Goal: Contribute content: Add original content to the website for others to see

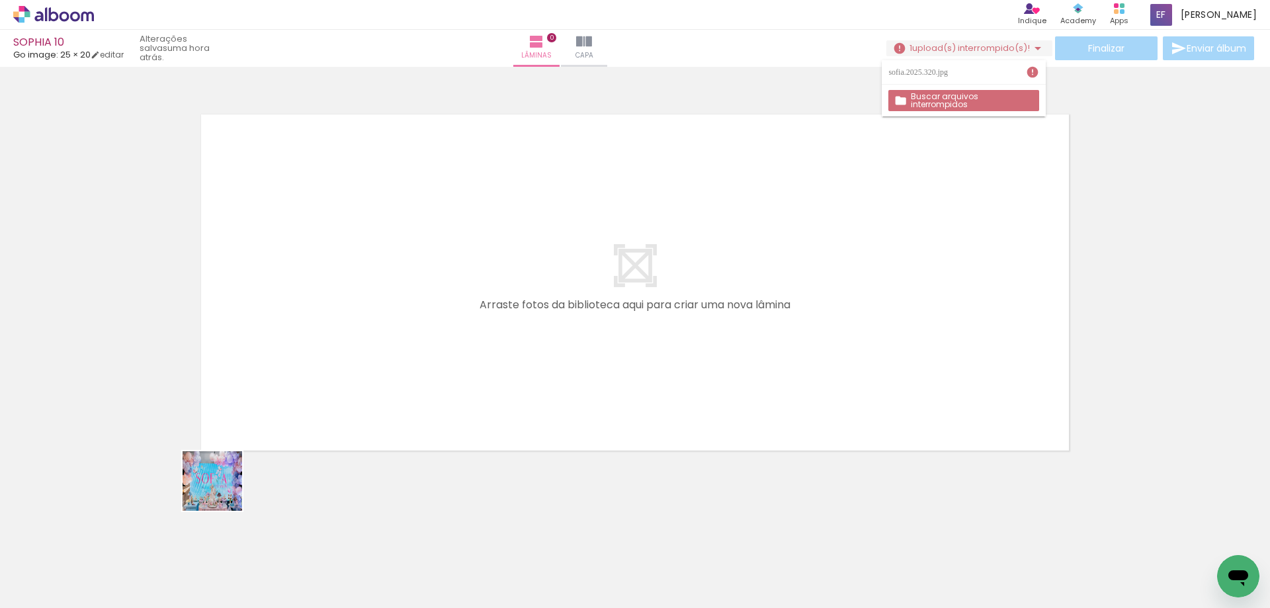
drag, startPoint x: 138, startPoint y: 552, endPoint x: 360, endPoint y: 404, distance: 266.7
click at [360, 404] on quentale-workspace at bounding box center [635, 304] width 1270 height 608
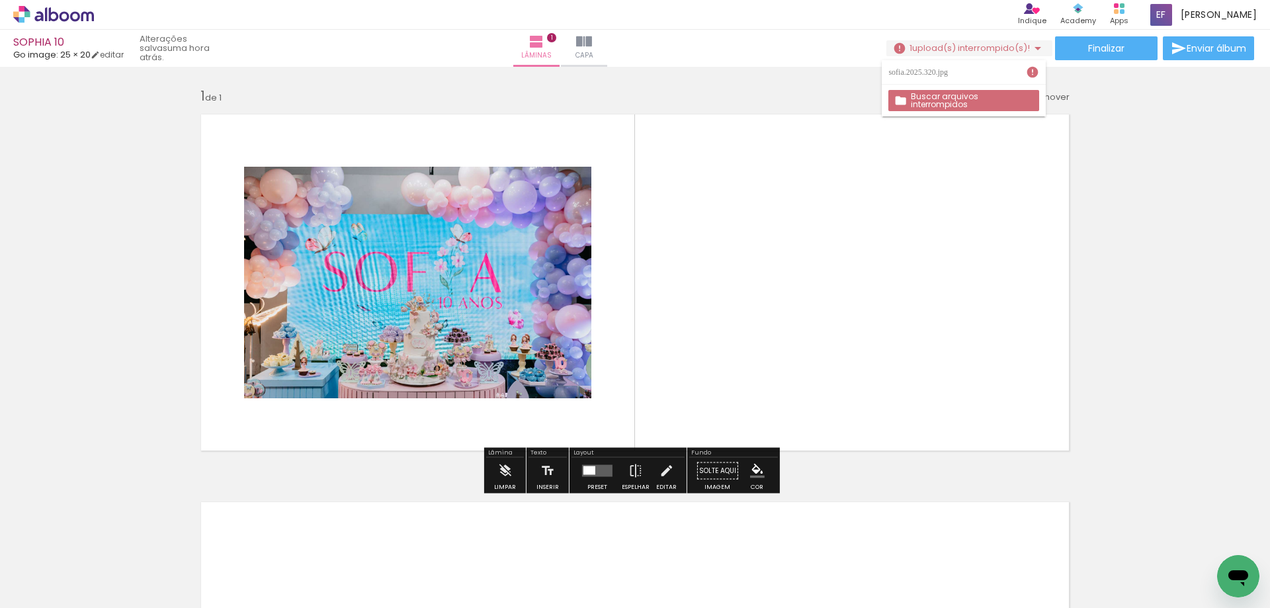
click at [0, 0] on slot "Buscar arquivos interrompidos" at bounding box center [0, 0] width 0 height 0
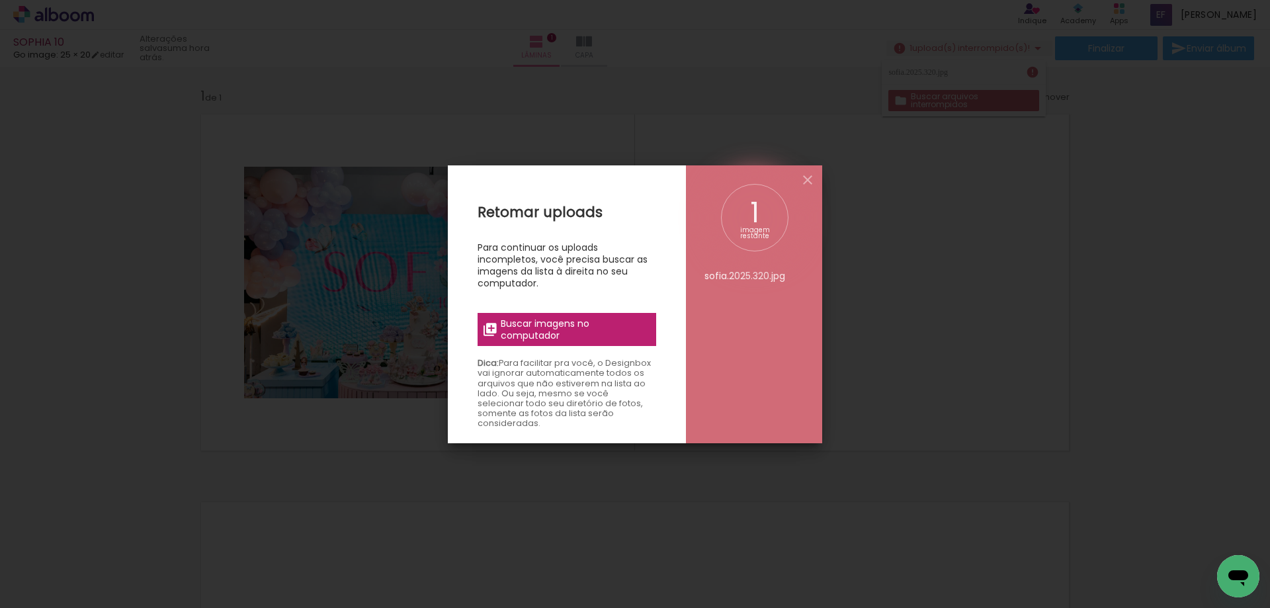
click at [575, 326] on span "Buscar imagens no computador" at bounding box center [574, 329] width 147 height 24
click at [0, 0] on input "file" at bounding box center [0, 0] width 0 height 0
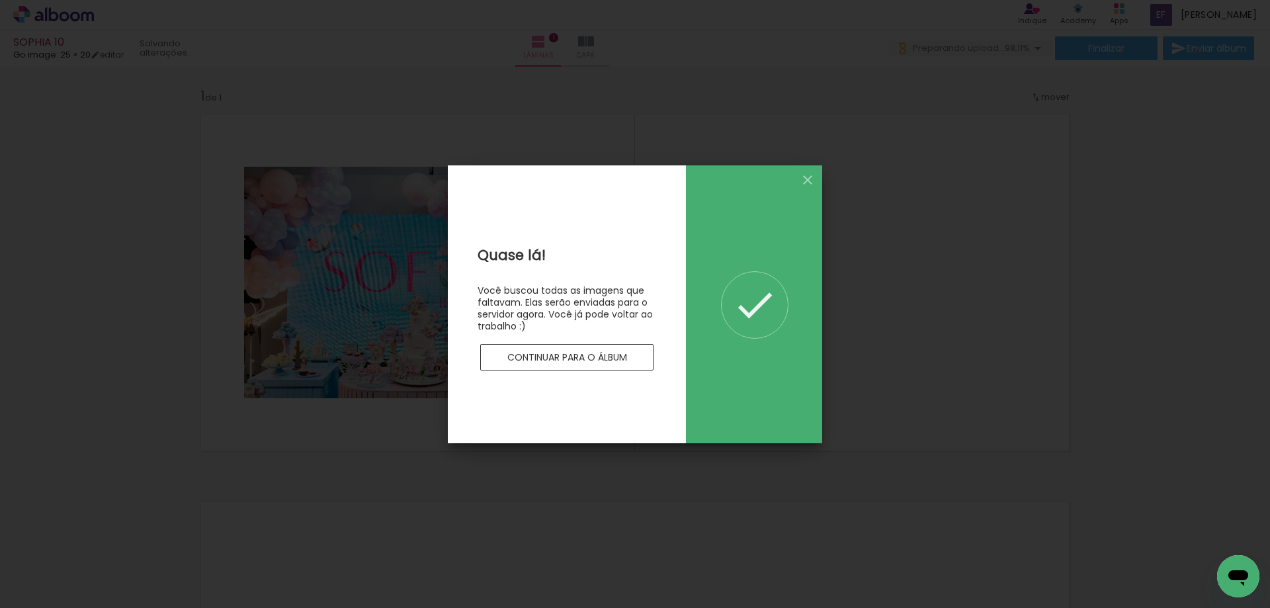
click at [489, 354] on paper-button "Continuar para o álbum" at bounding box center [566, 357] width 173 height 26
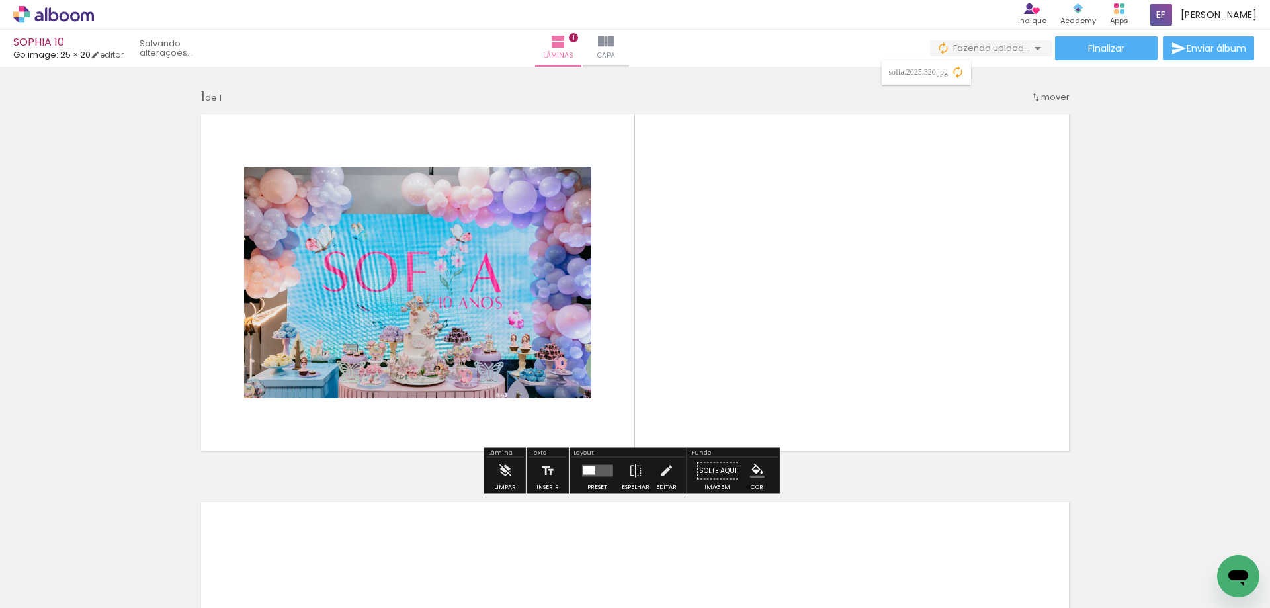
click at [64, 592] on span "Adicionar Fotos" at bounding box center [47, 590] width 40 height 15
click at [0, 0] on input "file" at bounding box center [0, 0] width 0 height 0
click at [62, 569] on input "Todas as fotos" at bounding box center [37, 567] width 50 height 11
click at [0, 0] on slot "Não utilizadas" at bounding box center [0, 0] width 0 height 0
type input "Não utilizadas"
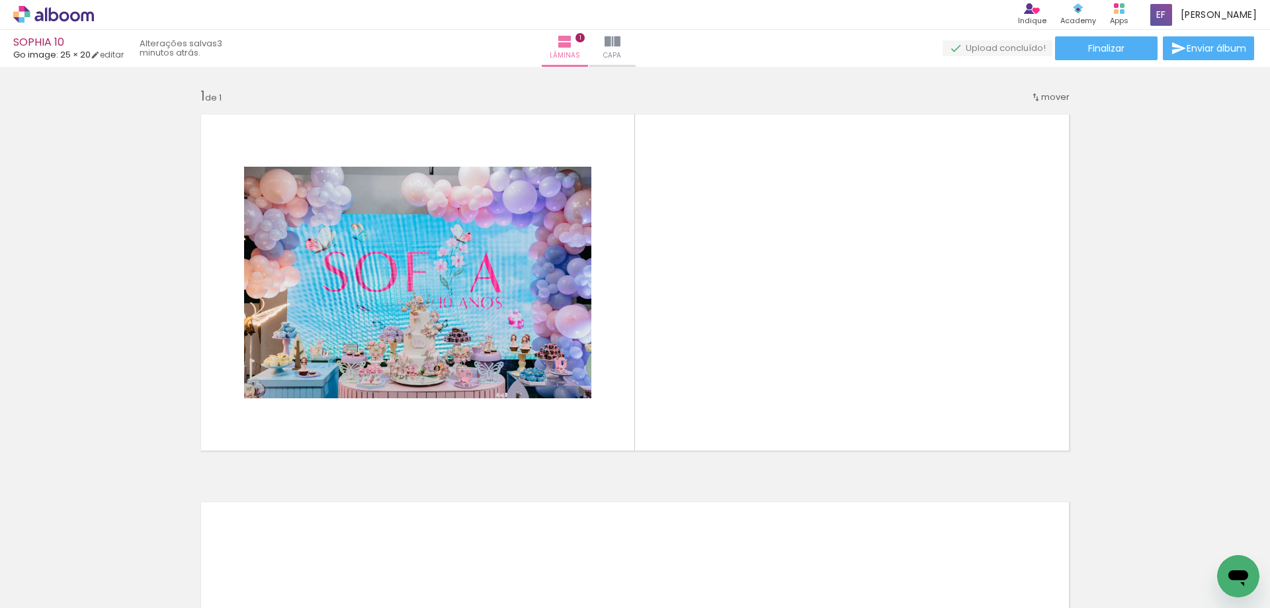
scroll to position [0, 2769]
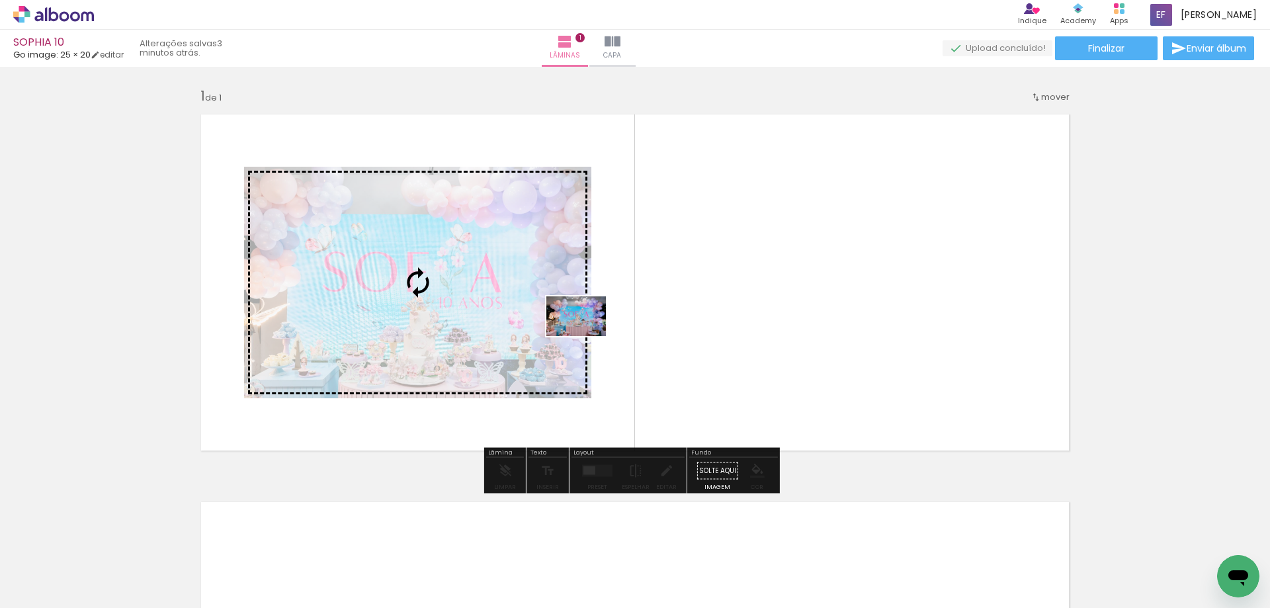
drag, startPoint x: 1204, startPoint y: 566, endPoint x: 586, endPoint y: 336, distance: 659.8
click at [586, 336] on quentale-workspace at bounding box center [635, 304] width 1270 height 608
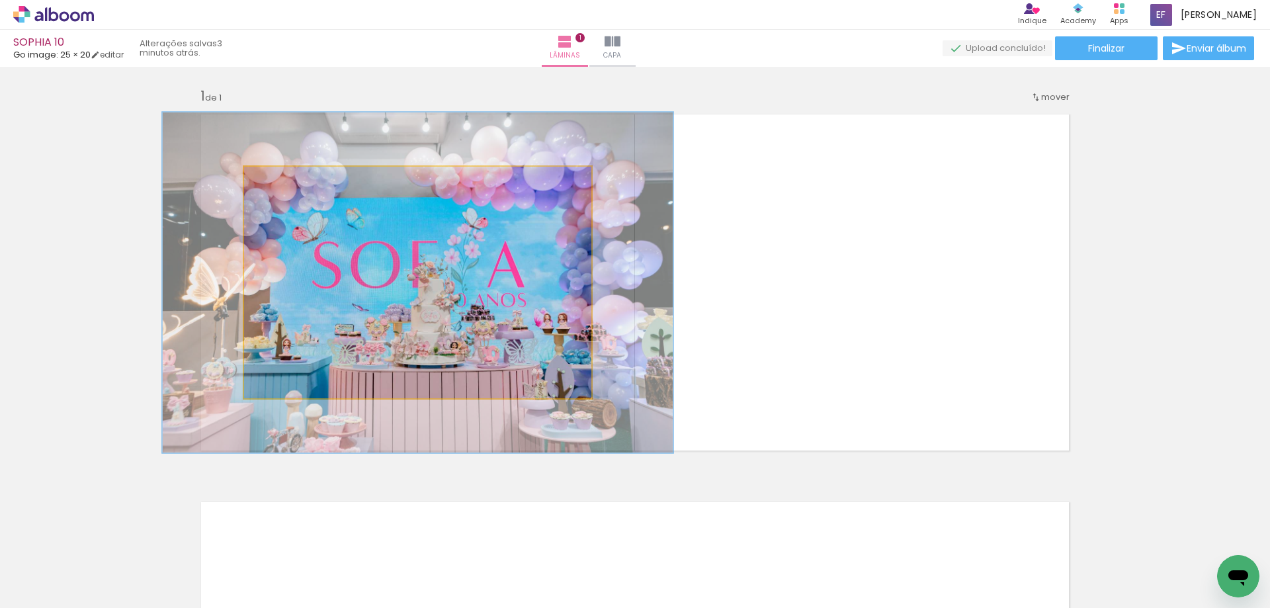
drag, startPoint x: 279, startPoint y: 184, endPoint x: 302, endPoint y: 221, distance: 43.3
click at [300, 186] on div at bounding box center [296, 180] width 21 height 21
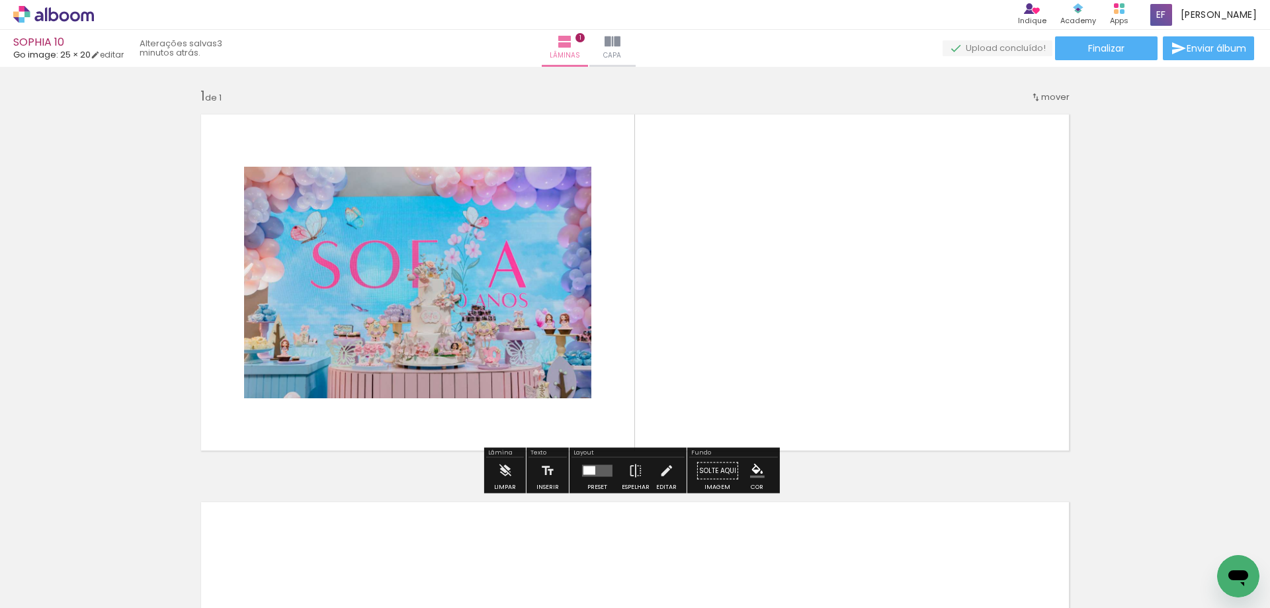
scroll to position [0, 0]
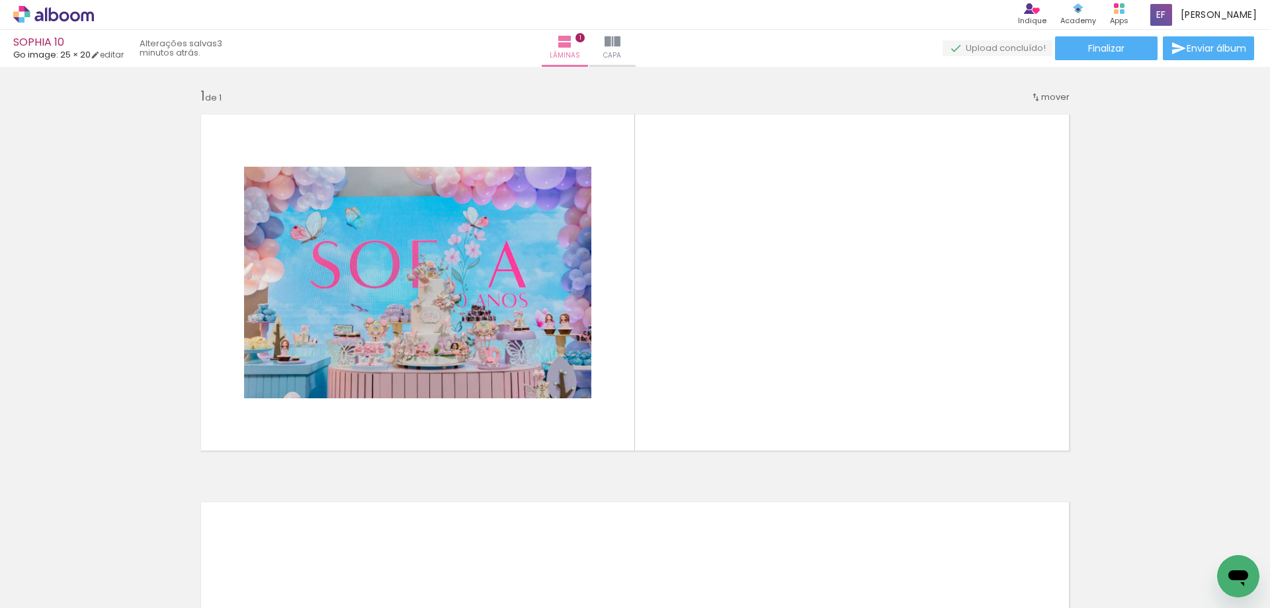
click at [23, 603] on iron-icon at bounding box center [19, 601] width 16 height 16
click at [0, 0] on input "file" at bounding box center [0, 0] width 0 height 0
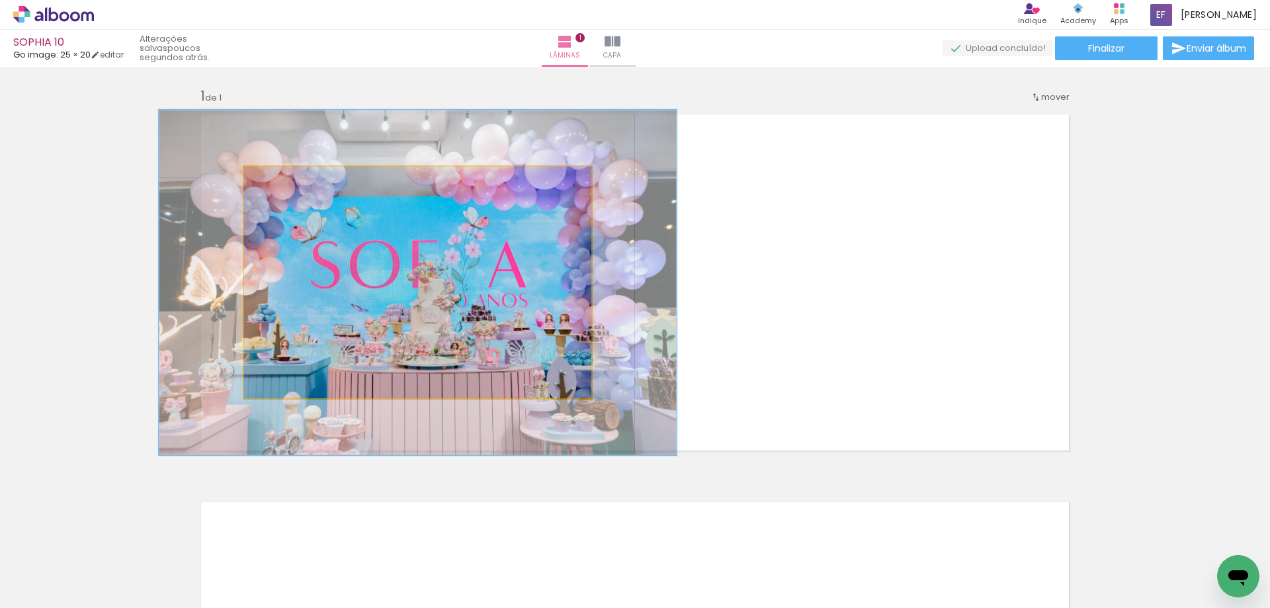
click at [538, 251] on quentale-photo at bounding box center [417, 282] width 347 height 231
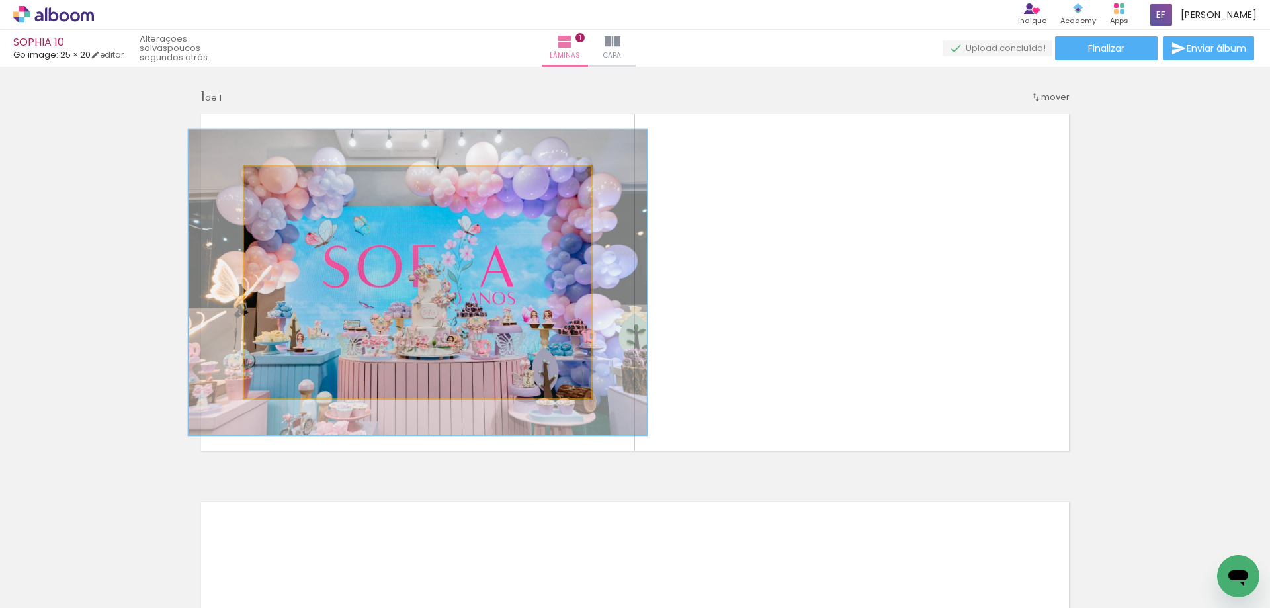
drag, startPoint x: 288, startPoint y: 182, endPoint x: 279, endPoint y: 184, distance: 8.8
type paper-slider "132"
click at [281, 184] on div at bounding box center [291, 180] width 21 height 21
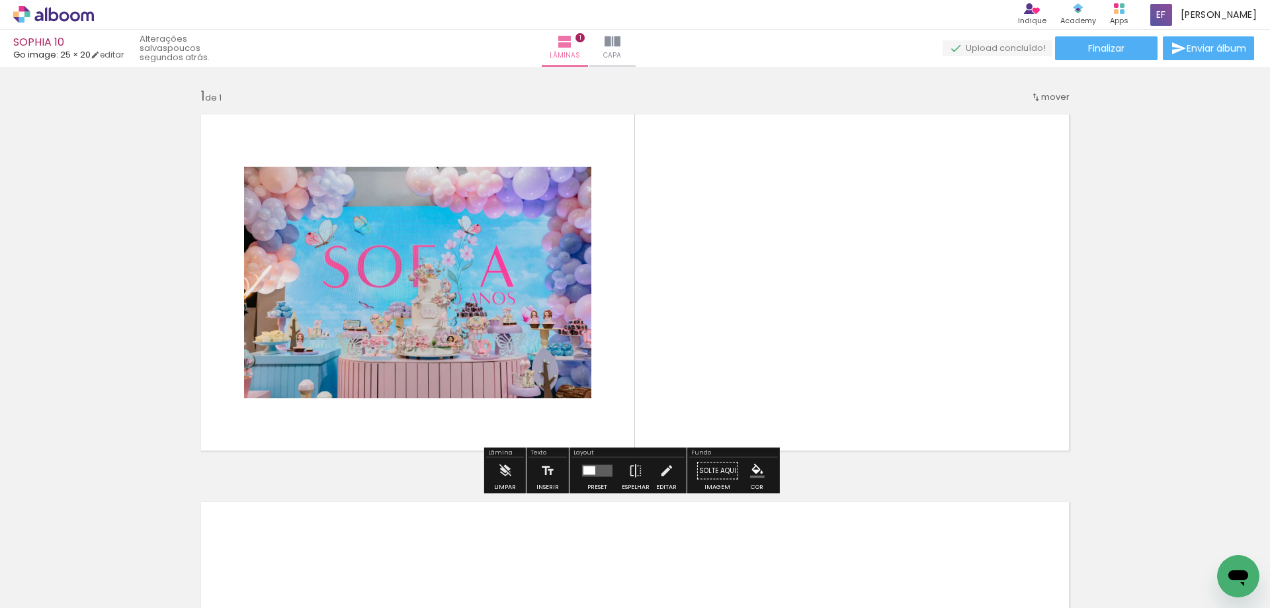
click at [238, 551] on quentale-thumb at bounding box center [206, 563] width 74 height 76
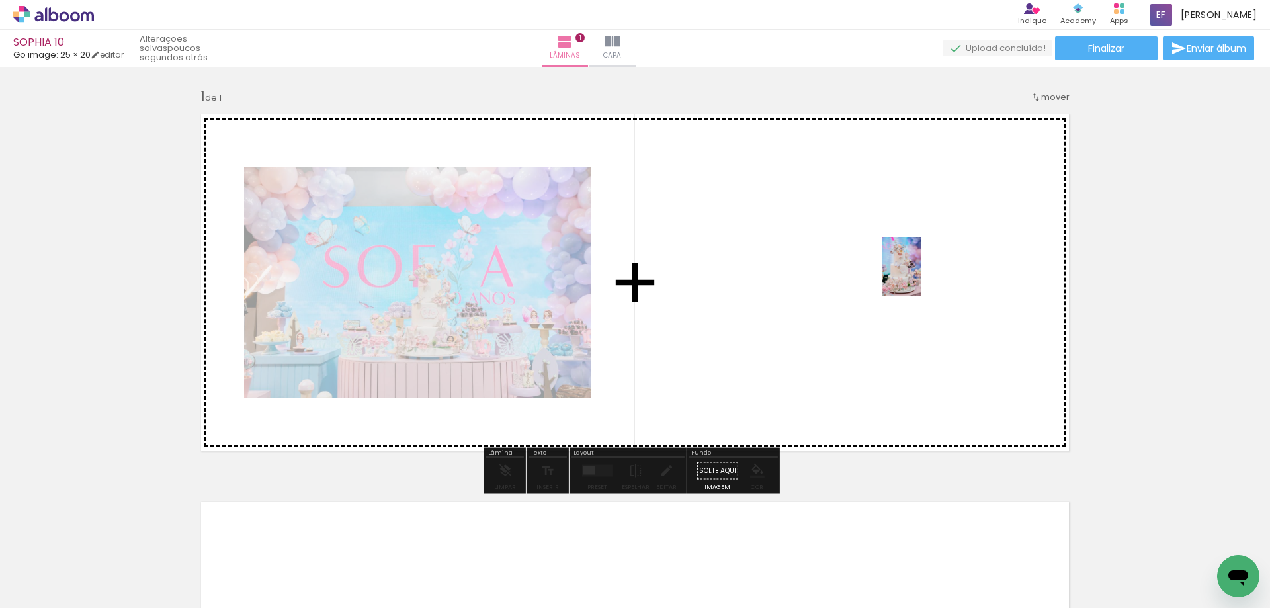
drag, startPoint x: 211, startPoint y: 569, endPoint x: 921, endPoint y: 276, distance: 768.1
click at [921, 276] on quentale-workspace at bounding box center [635, 304] width 1270 height 608
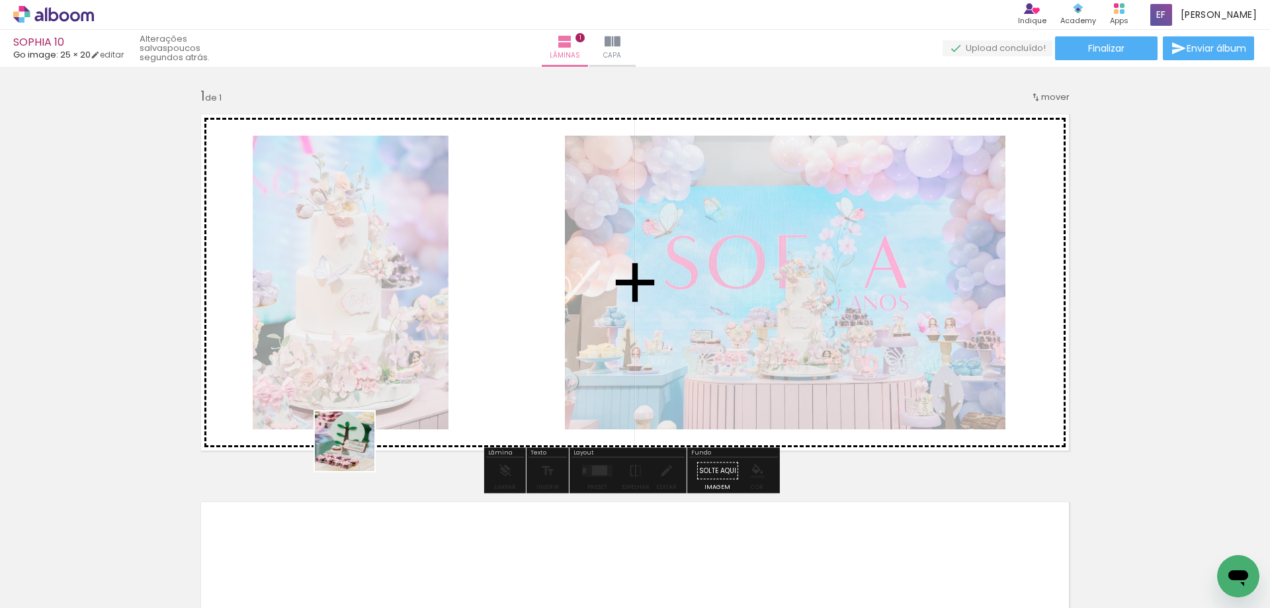
drag, startPoint x: 222, startPoint y: 577, endPoint x: 388, endPoint y: 416, distance: 232.0
click at [388, 416] on quentale-workspace at bounding box center [635, 304] width 1270 height 608
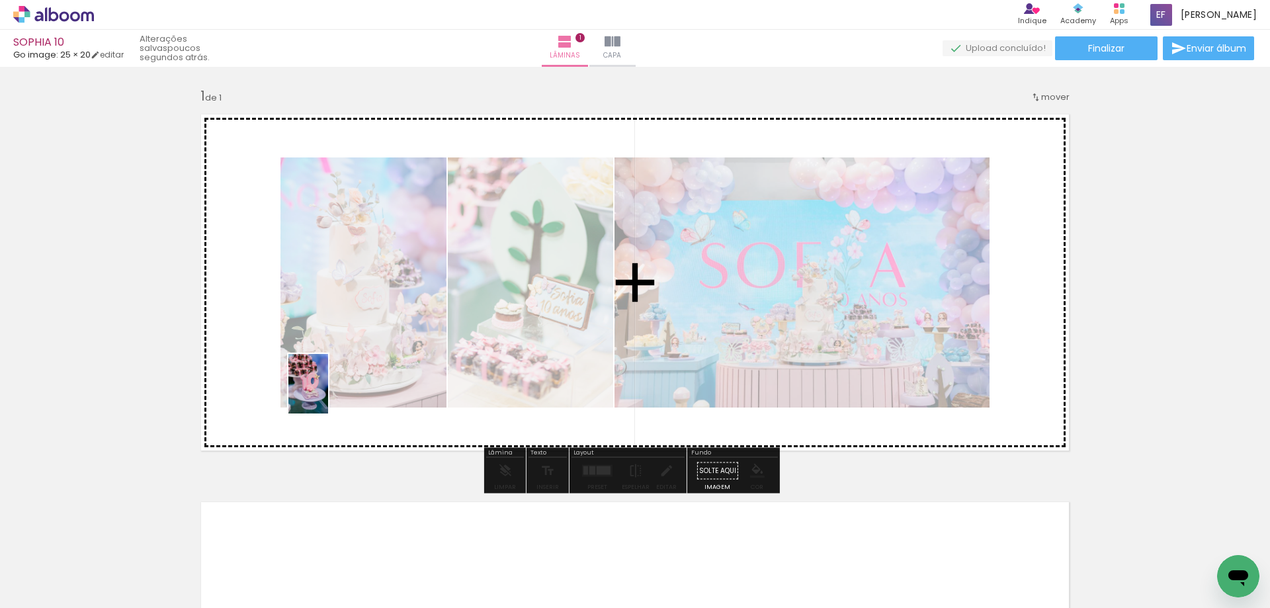
drag, startPoint x: 196, startPoint y: 579, endPoint x: 328, endPoint y: 394, distance: 227.6
click at [328, 394] on quentale-workspace at bounding box center [635, 304] width 1270 height 608
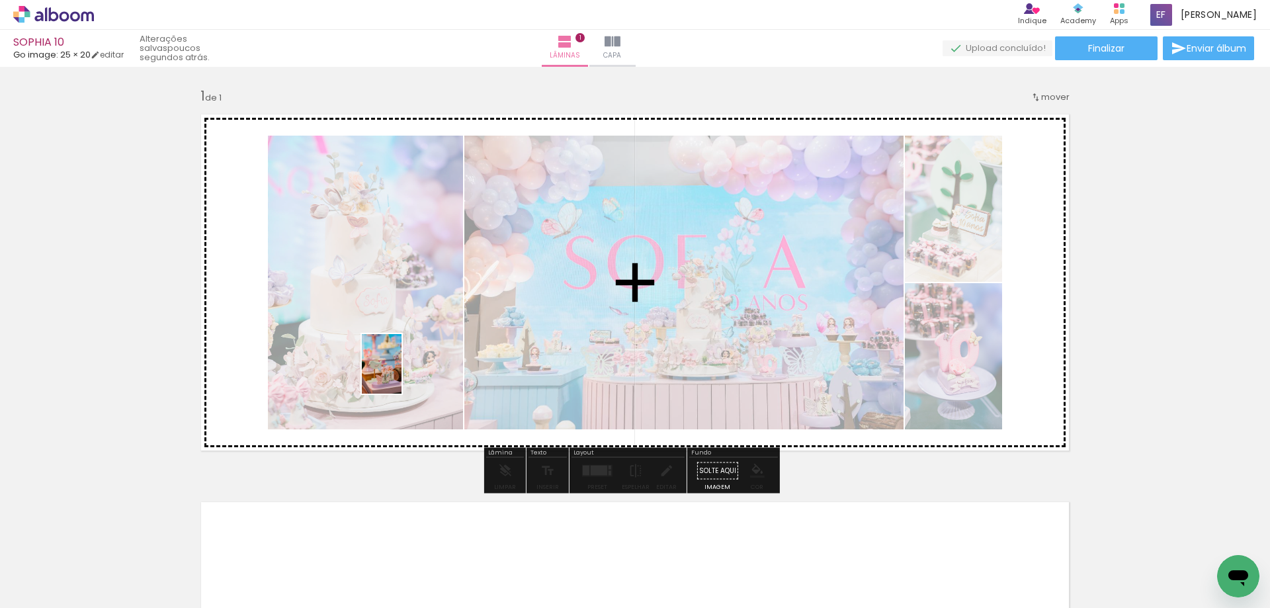
drag, startPoint x: 224, startPoint y: 569, endPoint x: 403, endPoint y: 374, distance: 264.5
click at [403, 374] on quentale-workspace at bounding box center [635, 304] width 1270 height 608
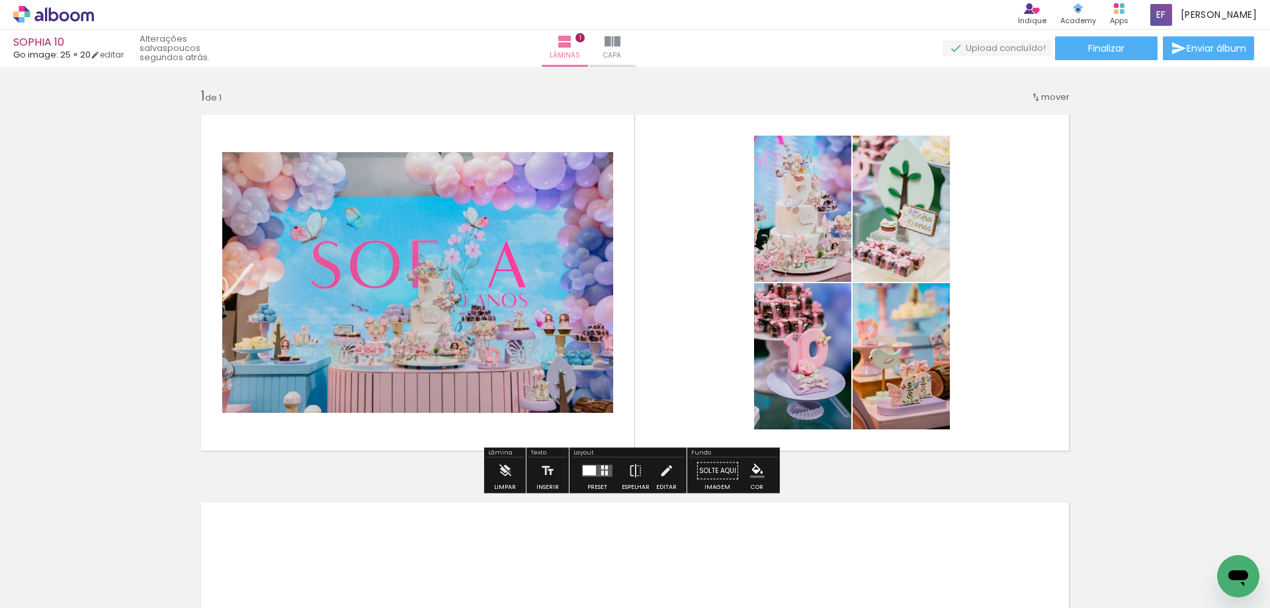
click at [587, 471] on div at bounding box center [589, 471] width 13 height 10
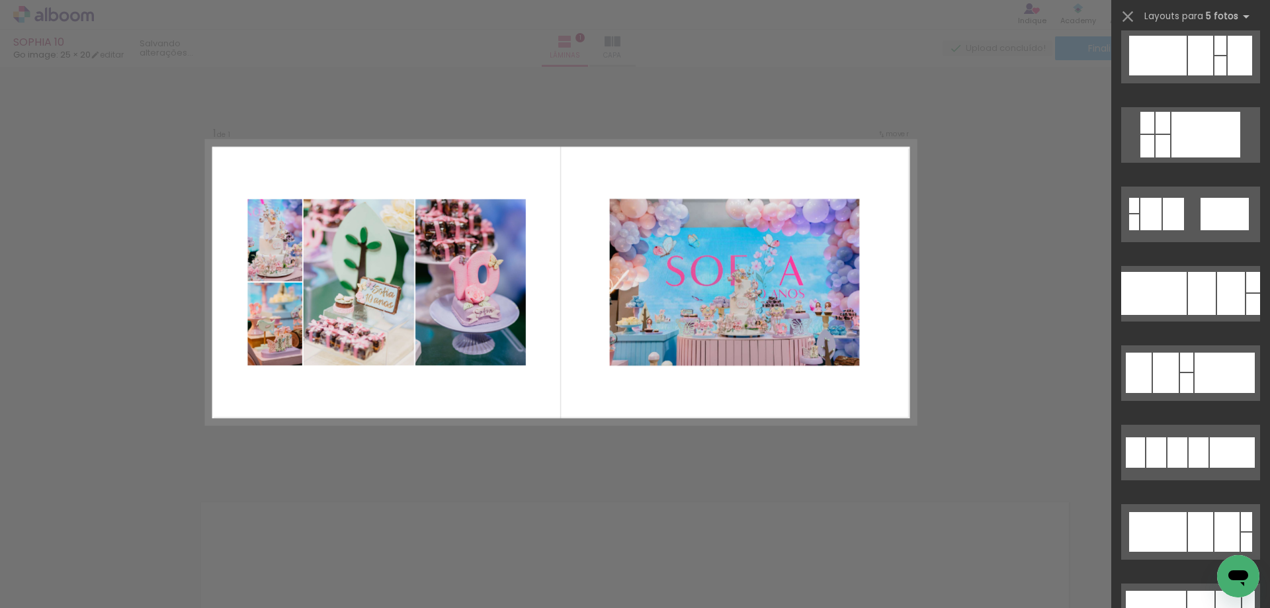
scroll to position [1455, 0]
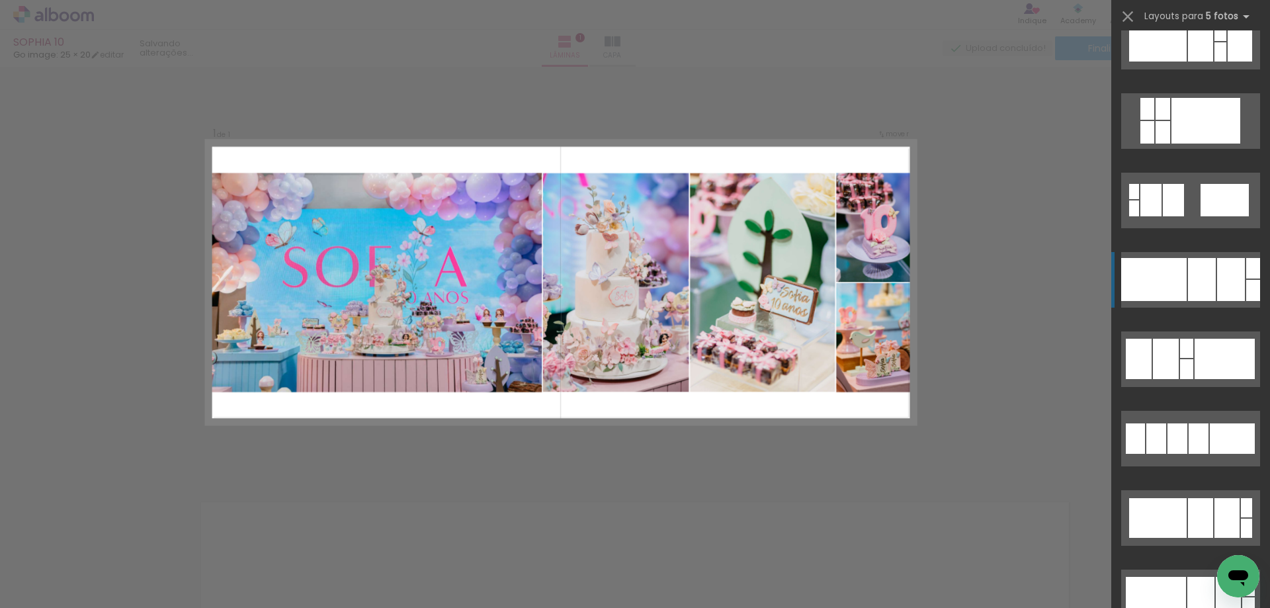
click at [1219, 272] on div at bounding box center [1231, 279] width 28 height 43
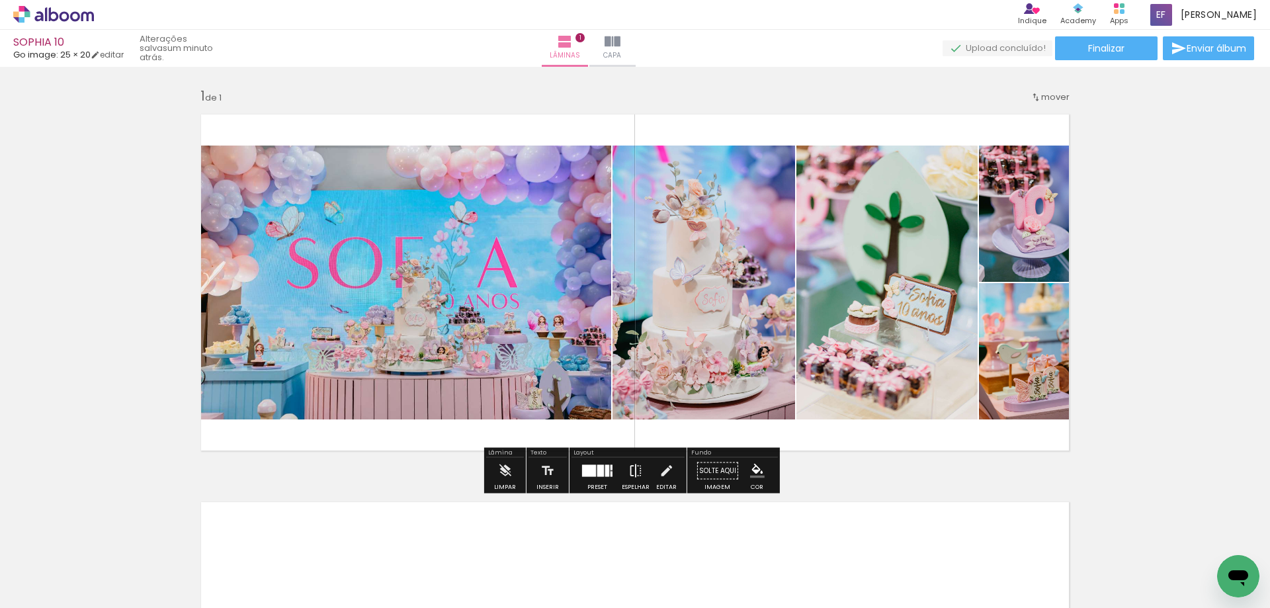
click at [636, 478] on iron-icon at bounding box center [635, 471] width 15 height 26
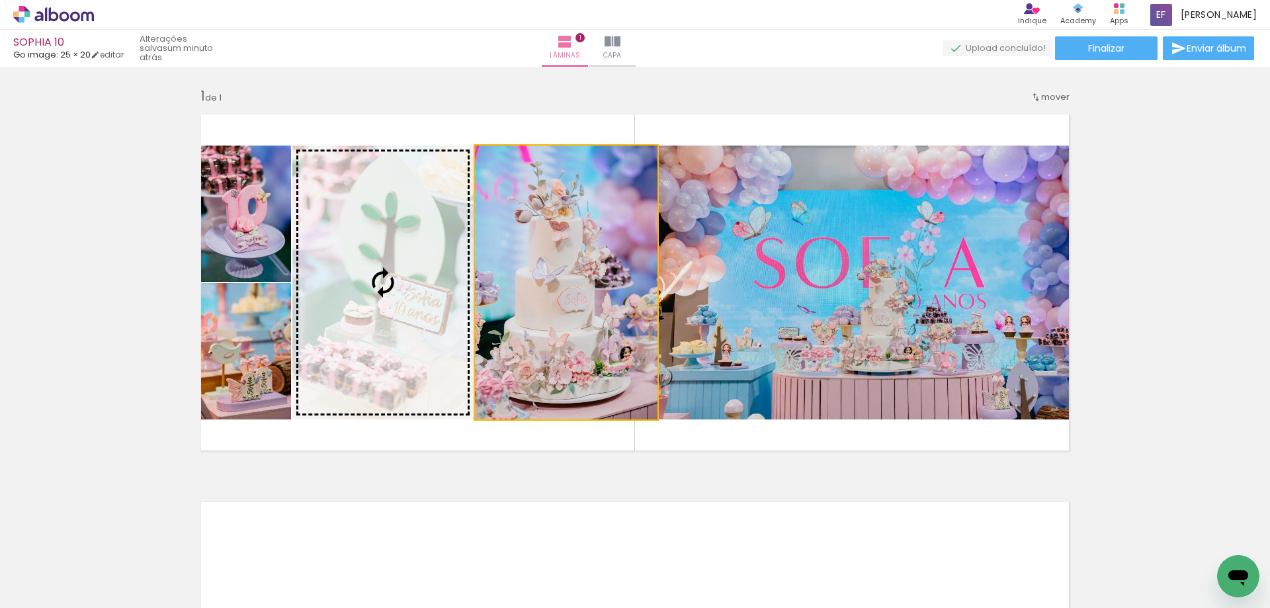
drag, startPoint x: 577, startPoint y: 324, endPoint x: 390, endPoint y: 300, distance: 189.3
click at [0, 0] on slot at bounding box center [0, 0] width 0 height 0
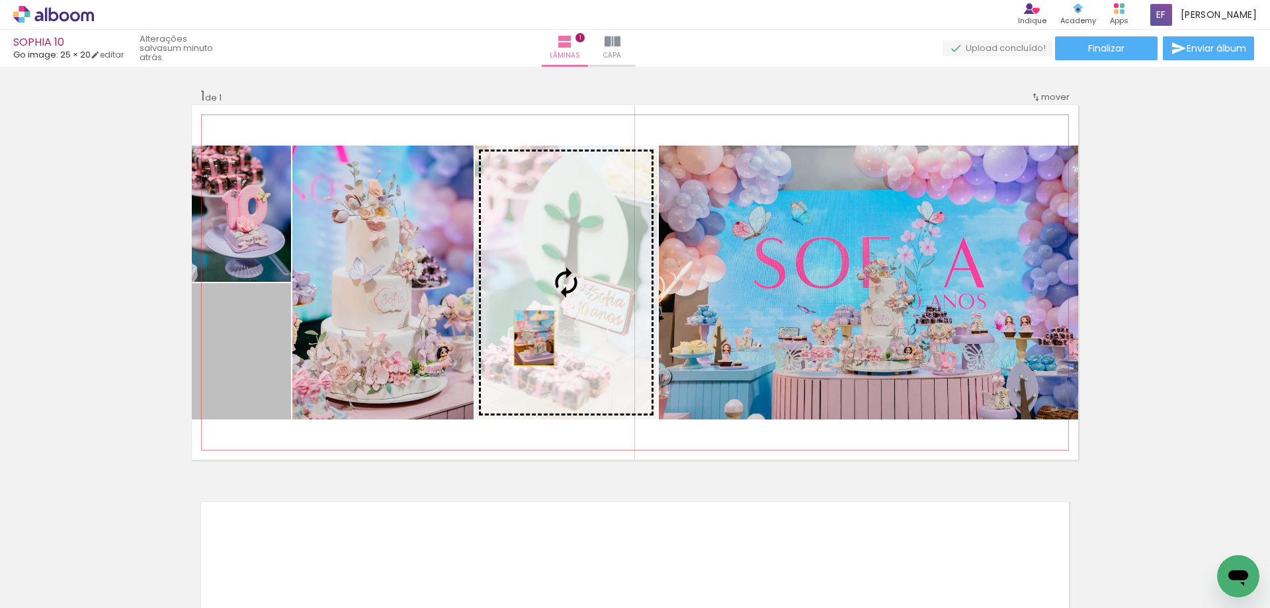
drag, startPoint x: 238, startPoint y: 370, endPoint x: 530, endPoint y: 338, distance: 294.1
click at [0, 0] on slot at bounding box center [0, 0] width 0 height 0
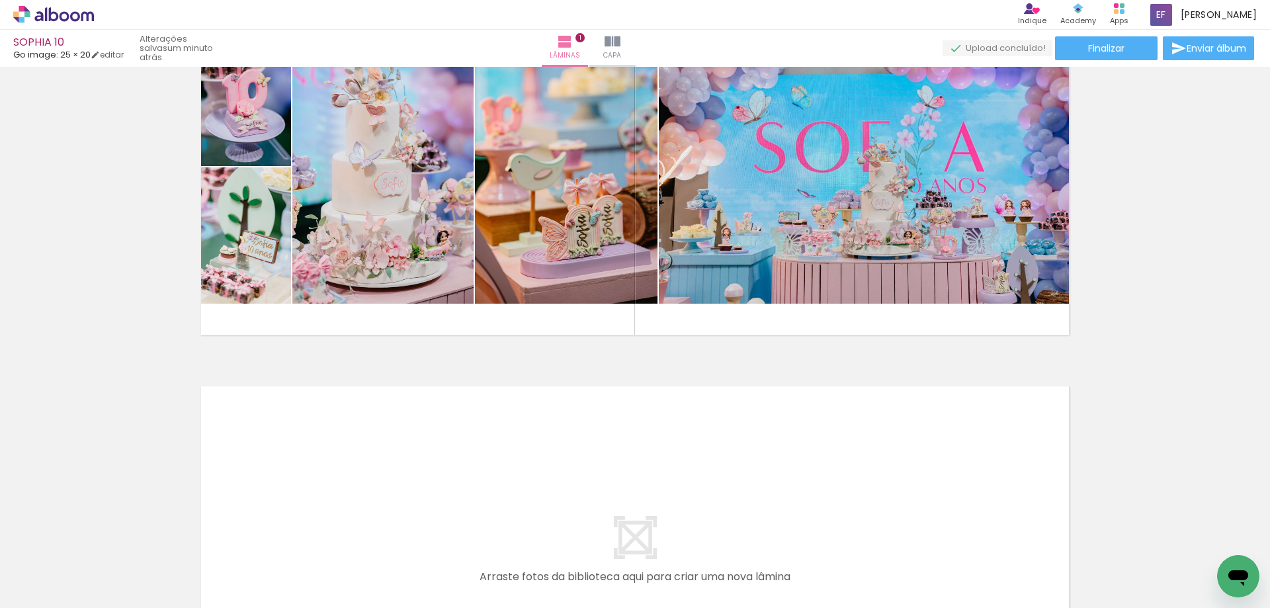
scroll to position [0, 0]
